Goal: Task Accomplishment & Management: Complete application form

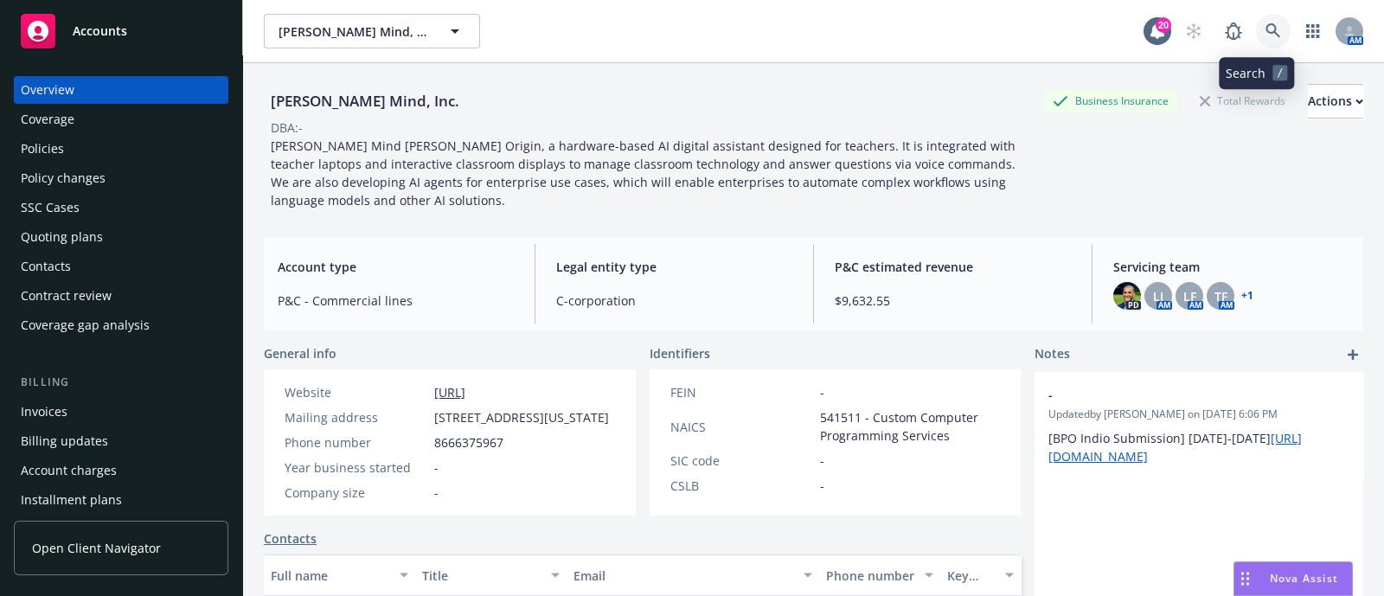
click at [1266, 23] on icon at bounding box center [1273, 30] width 15 height 15
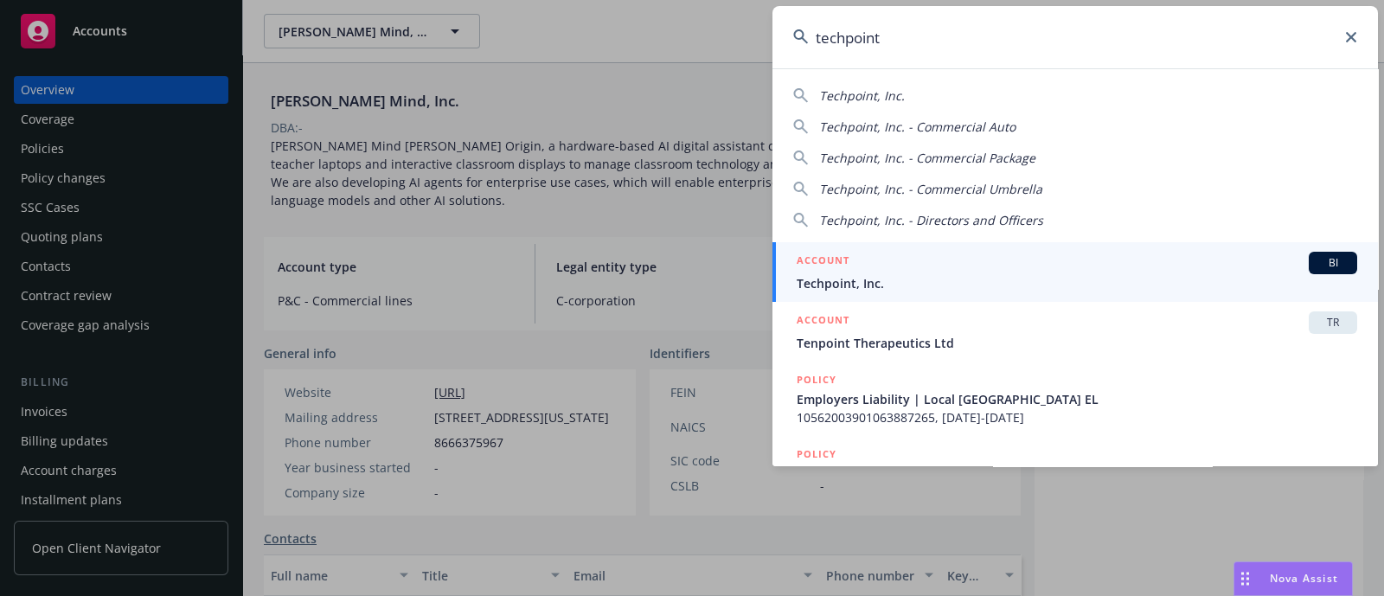
type input "techpoint"
click at [901, 271] on div "ACCOUNT BI" at bounding box center [1077, 263] width 561 height 22
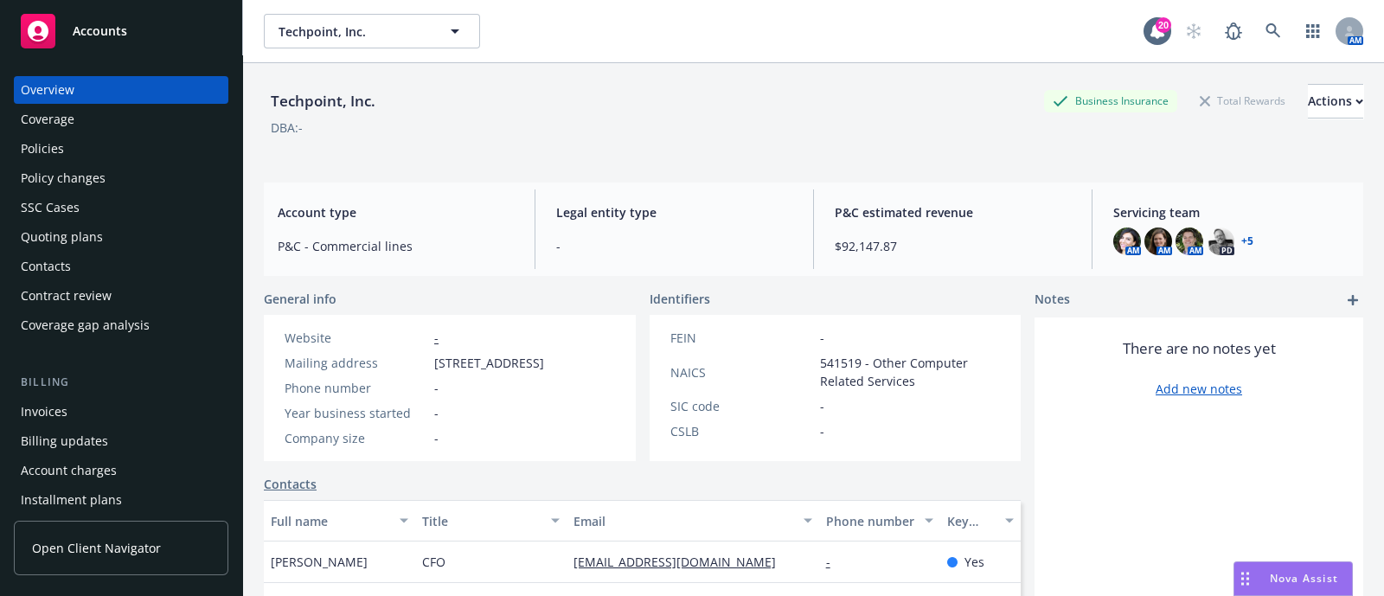
click at [71, 244] on div "Quoting plans" at bounding box center [62, 237] width 82 height 28
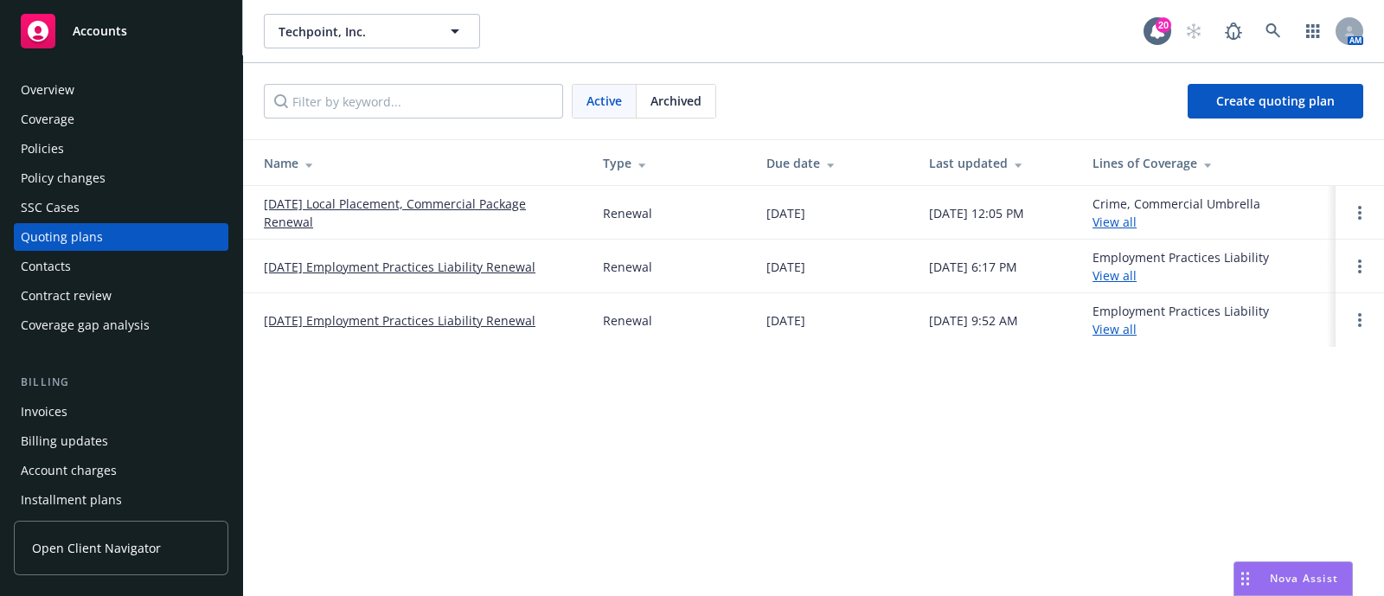
click at [342, 210] on link "[DATE] Local Placement, Commercial Package Renewal" at bounding box center [419, 213] width 311 height 36
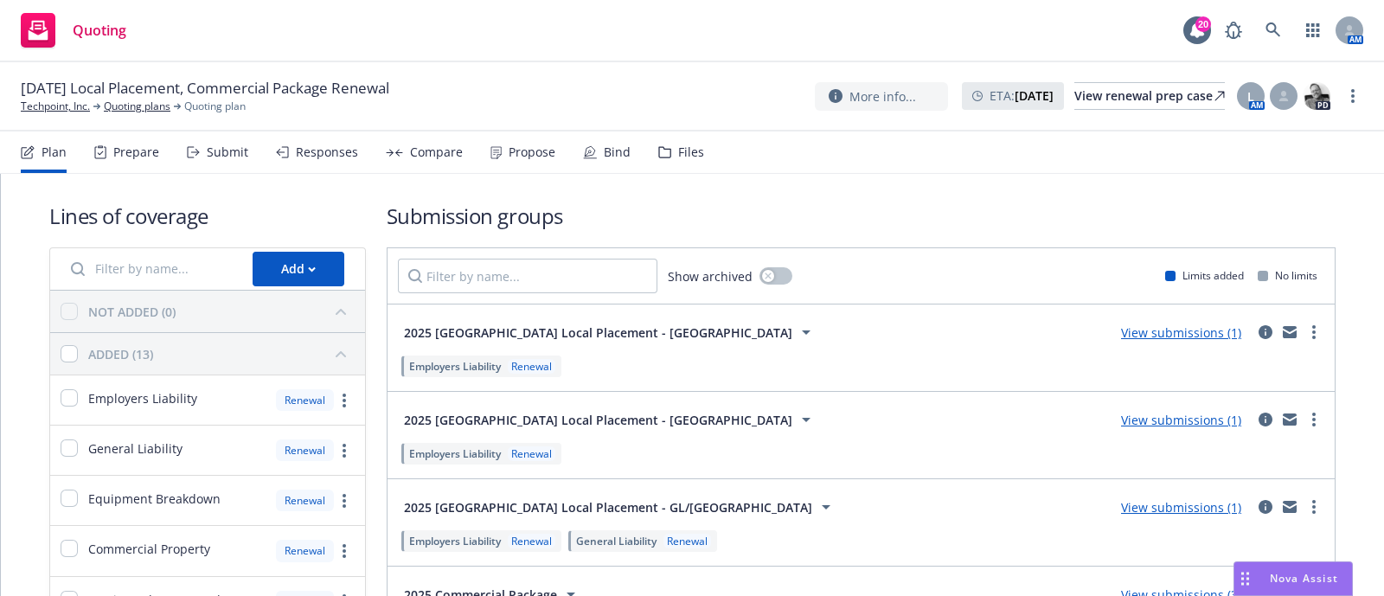
click at [238, 157] on div "Submit" at bounding box center [228, 152] width 42 height 14
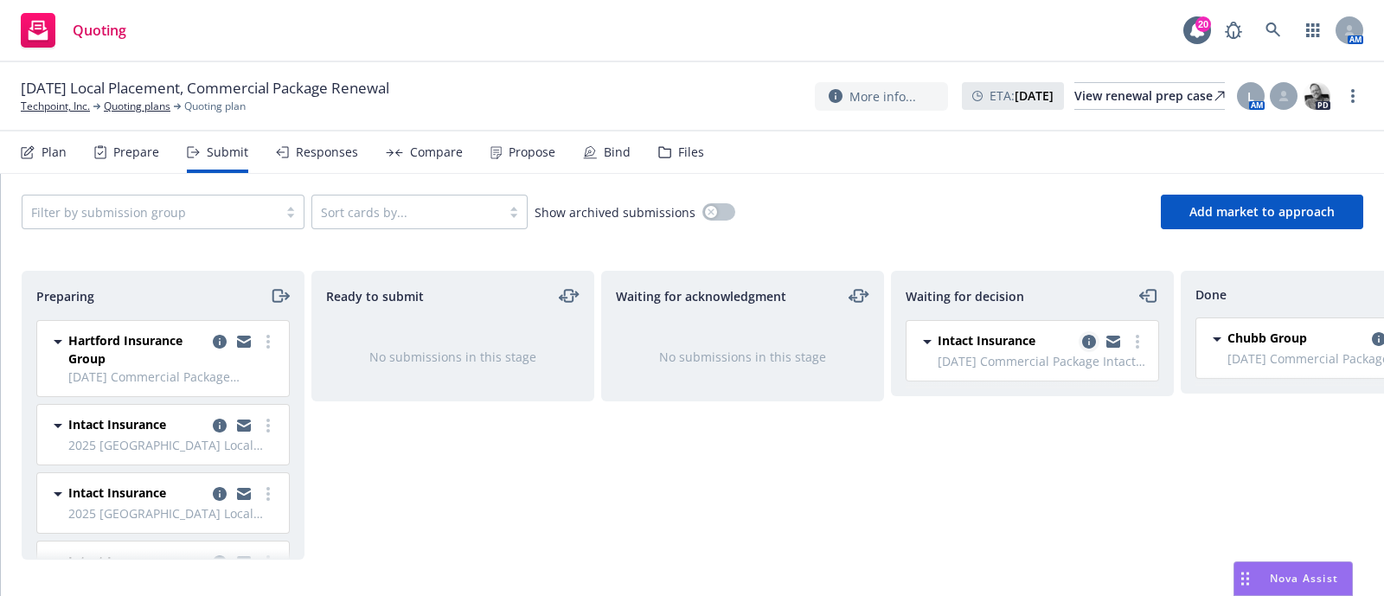
click at [1087, 344] on icon "copy logging email" at bounding box center [1089, 342] width 14 height 14
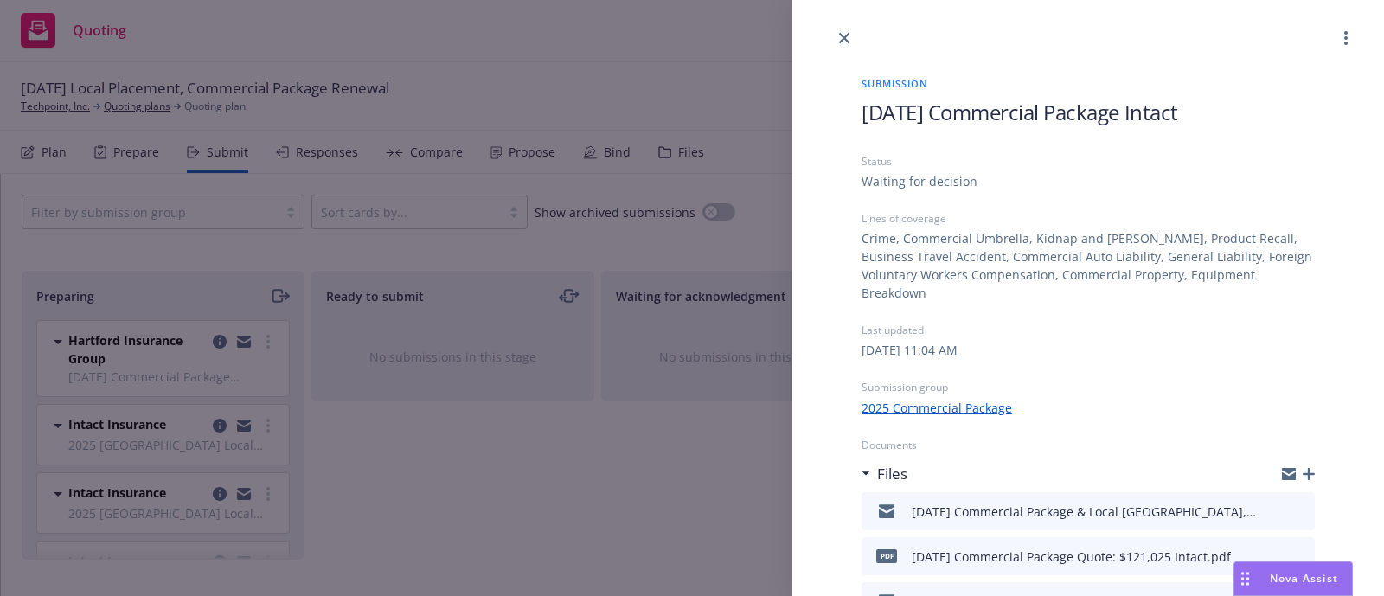
scroll to position [196, 0]
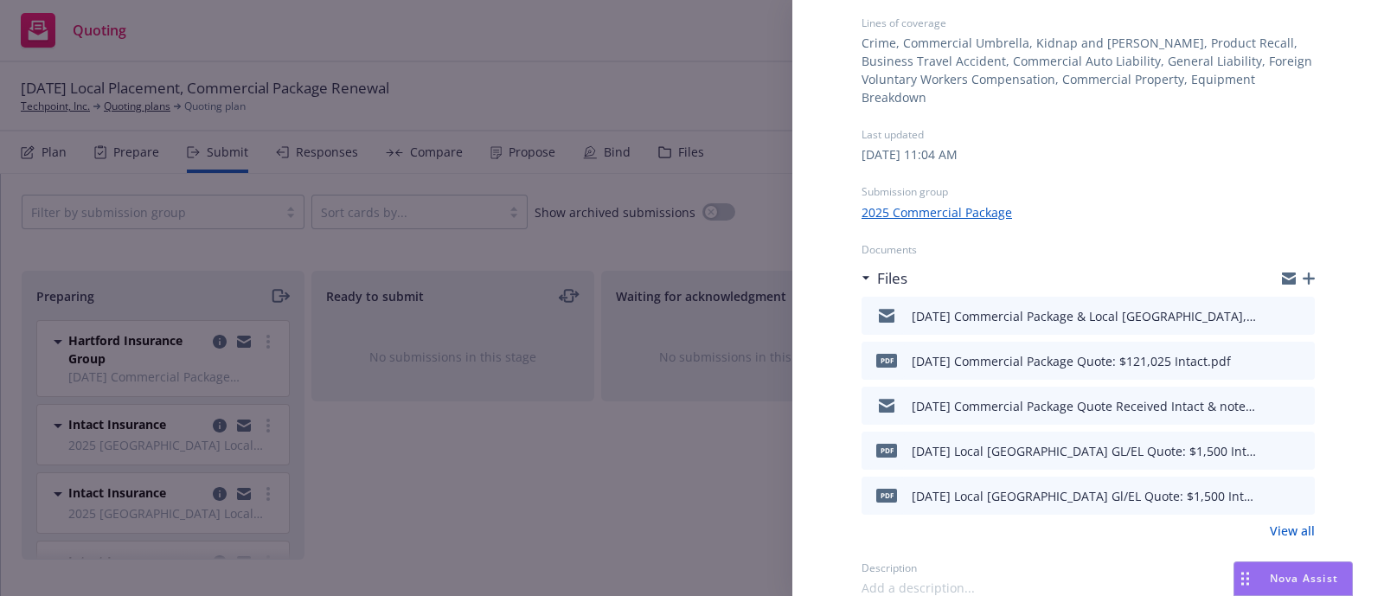
click at [1272, 529] on link "View all" at bounding box center [1292, 531] width 45 height 18
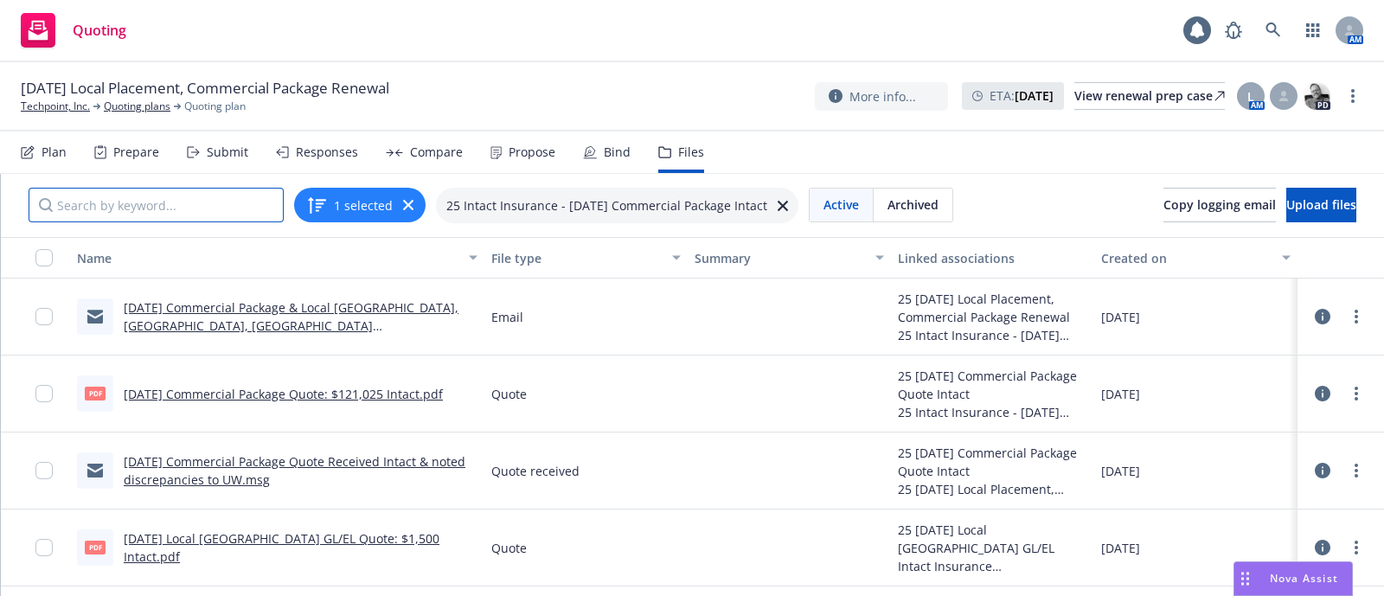
click at [194, 208] on input "Search by keyword..." at bounding box center [156, 205] width 255 height 35
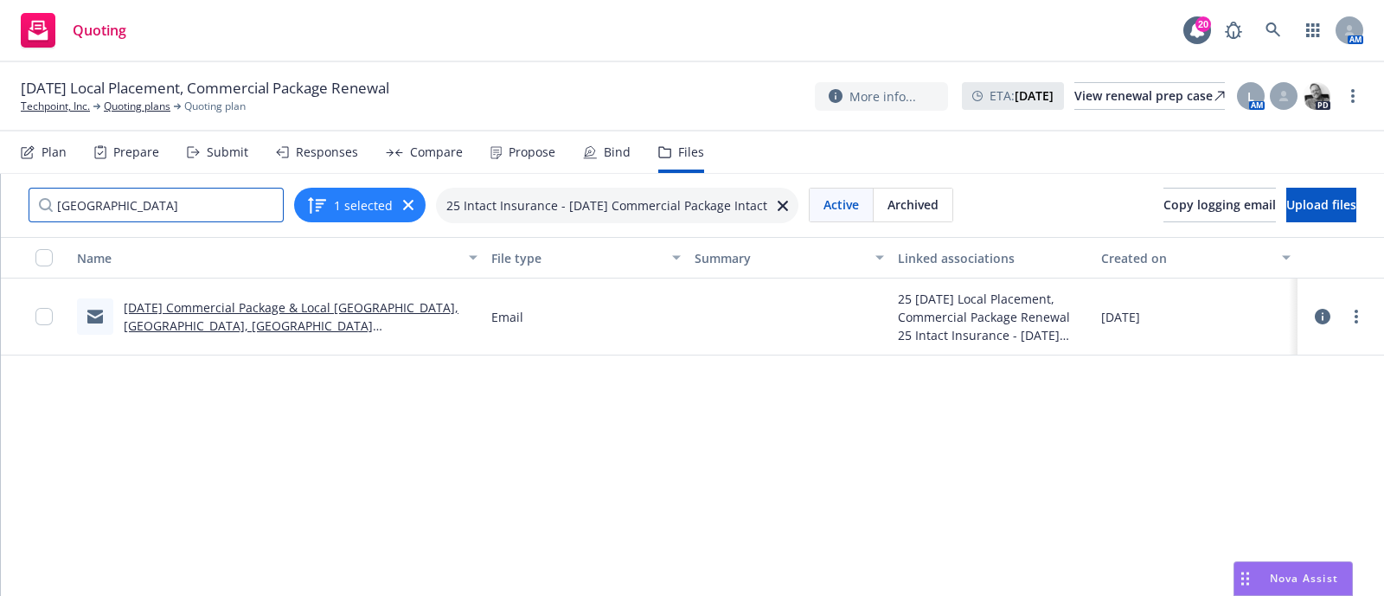
type input "japan"
